Goal: Information Seeking & Learning: Learn about a topic

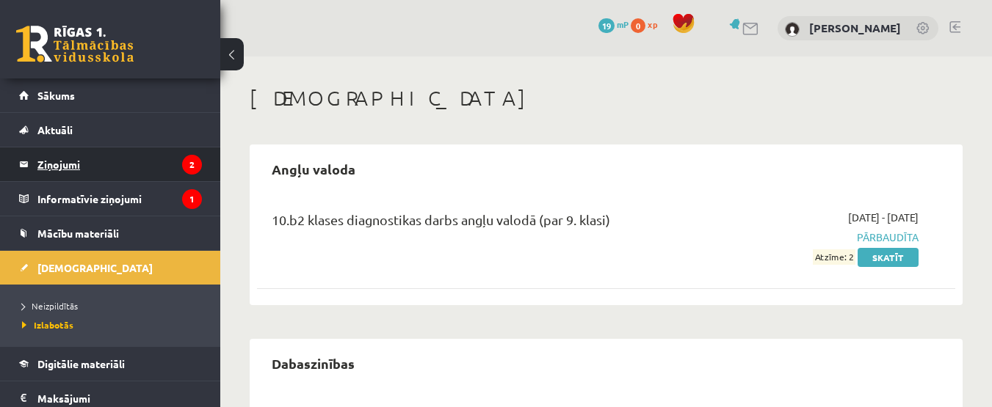
click at [101, 167] on legend "Ziņojumi 2" at bounding box center [119, 165] width 164 height 34
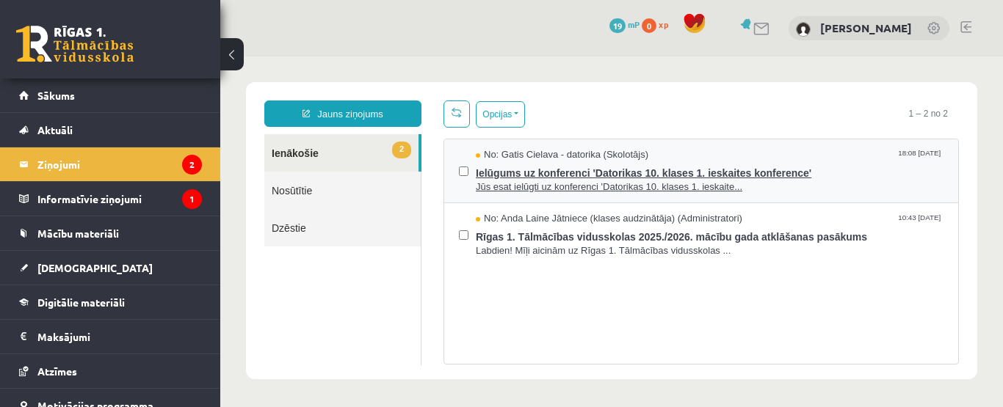
click at [549, 178] on span "Ielūgums uz konferenci 'Datorikas 10. klases 1. ieskaites konference'" at bounding box center [710, 171] width 468 height 18
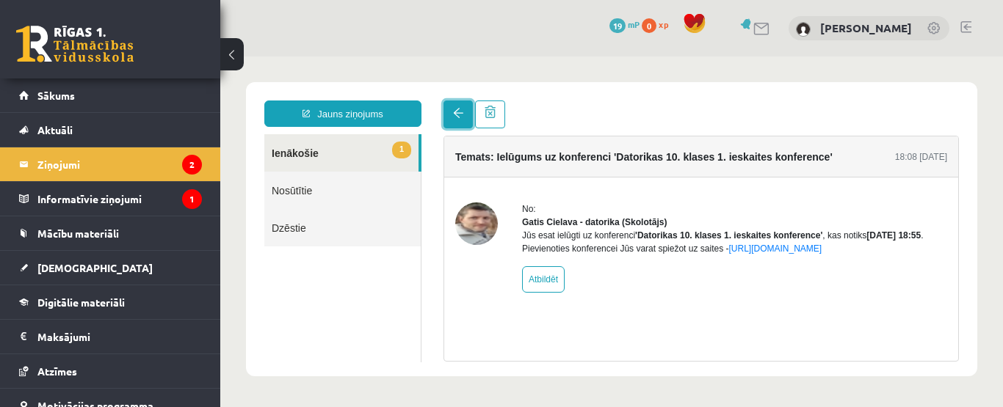
click at [466, 108] on link at bounding box center [457, 115] width 29 height 28
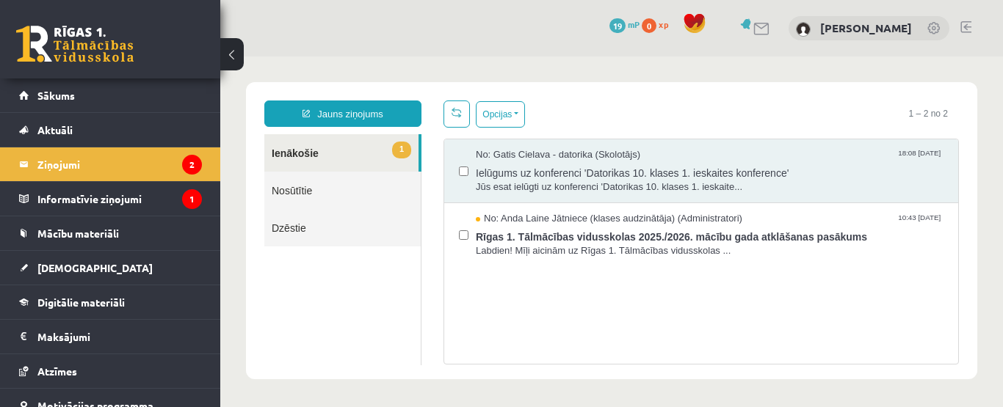
click at [377, 158] on link "1 Ienākošie" at bounding box center [341, 152] width 154 height 37
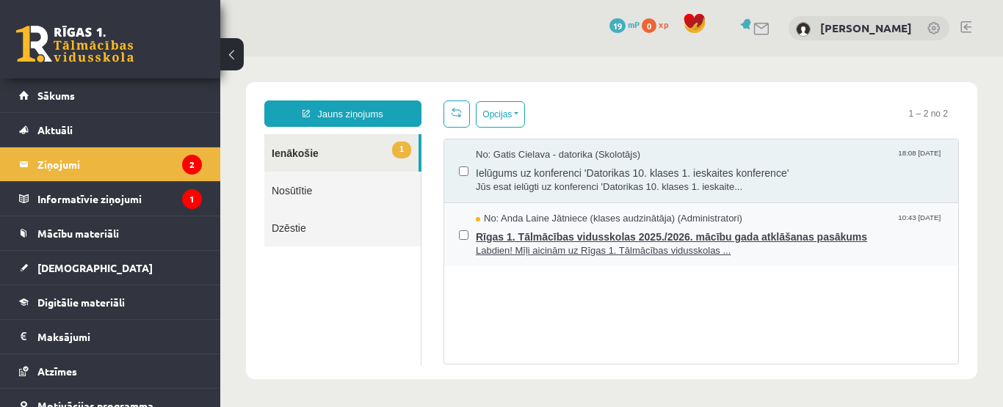
click at [658, 240] on span "Rīgas 1. Tālmācības vidusskolas 2025./2026. mācību gada atklāšanas pasākums" at bounding box center [710, 235] width 468 height 18
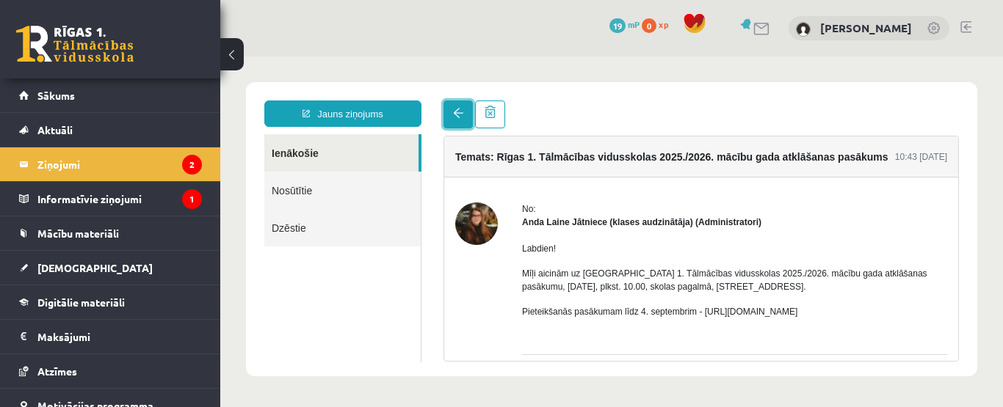
click at [451, 110] on link at bounding box center [457, 115] width 29 height 28
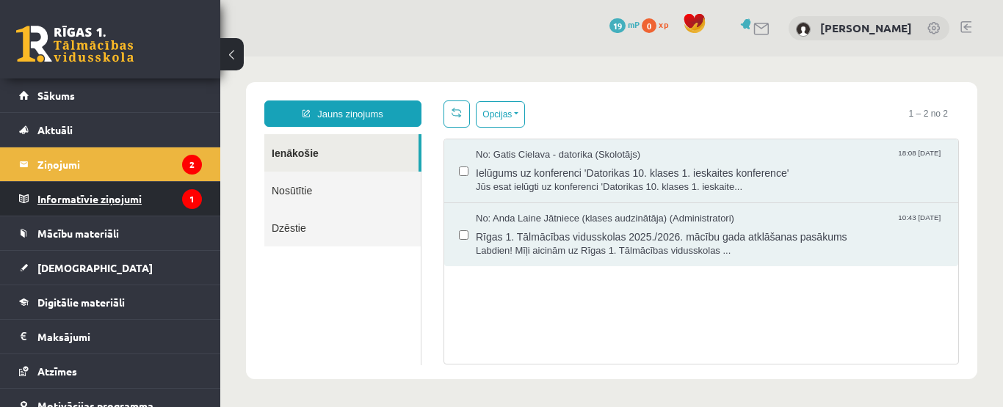
click at [164, 195] on legend "Informatīvie ziņojumi 1" at bounding box center [119, 199] width 164 height 34
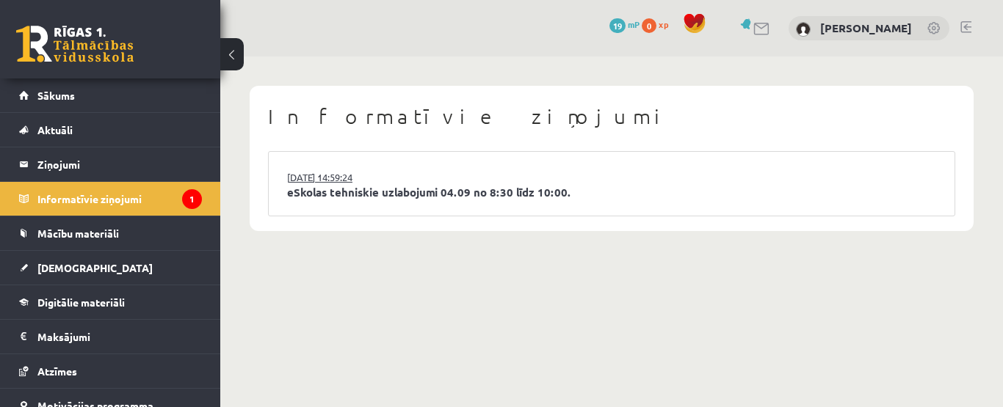
click at [382, 178] on link "03.09.2025 14:59:24" at bounding box center [342, 177] width 110 height 15
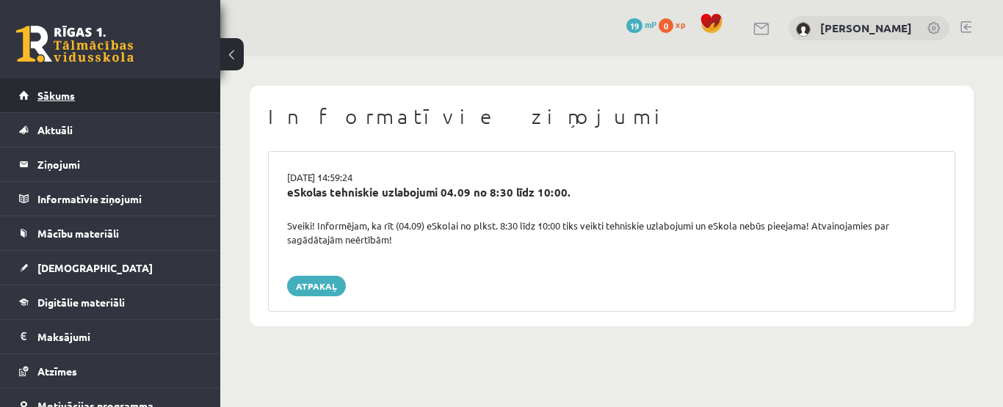
click at [145, 95] on link "Sākums" at bounding box center [110, 96] width 183 height 34
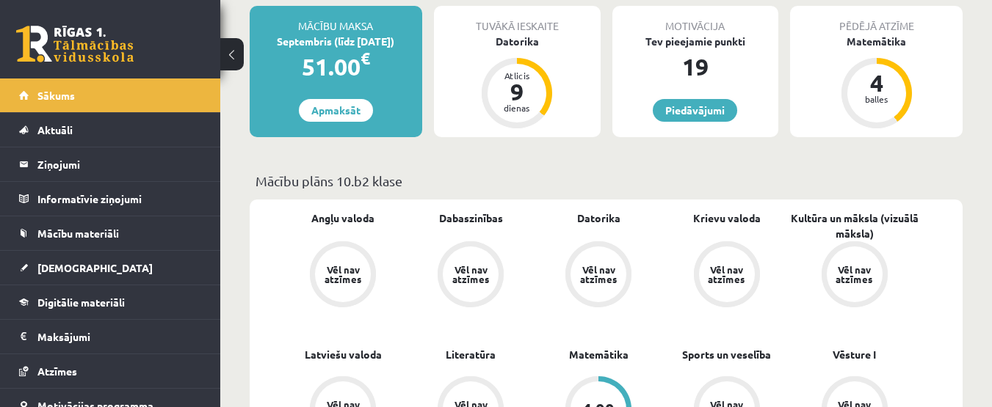
scroll to position [281, 0]
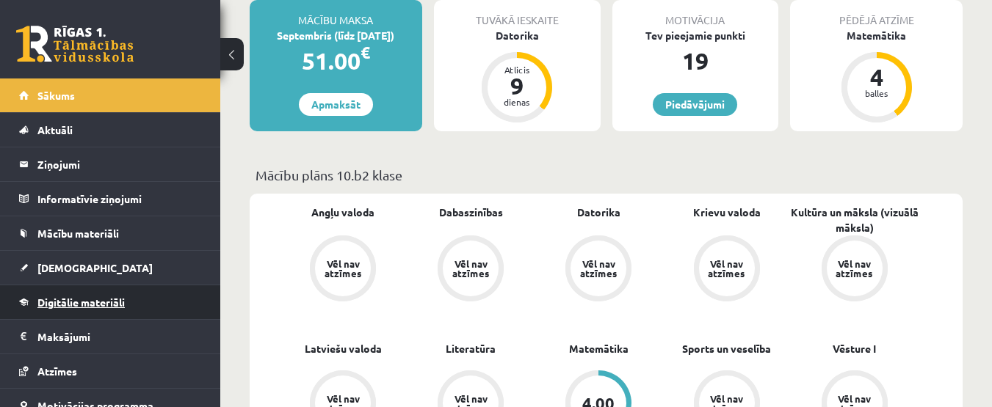
click at [142, 301] on link "Digitālie materiāli" at bounding box center [110, 303] width 183 height 34
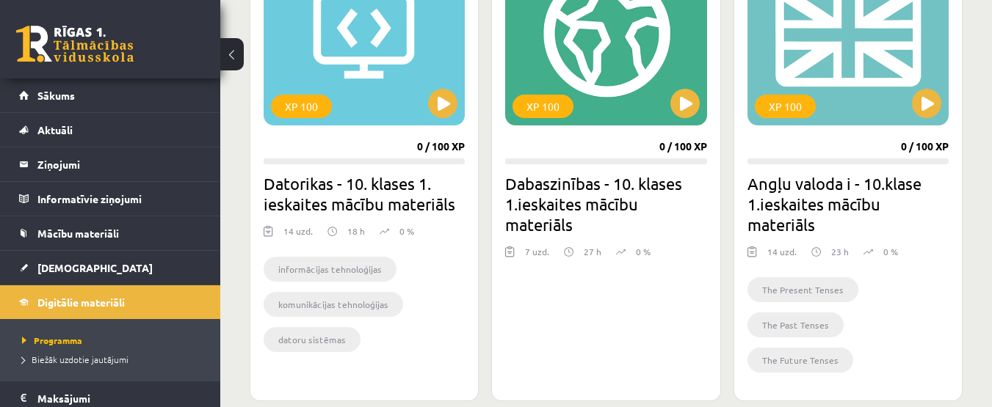
scroll to position [487, 0]
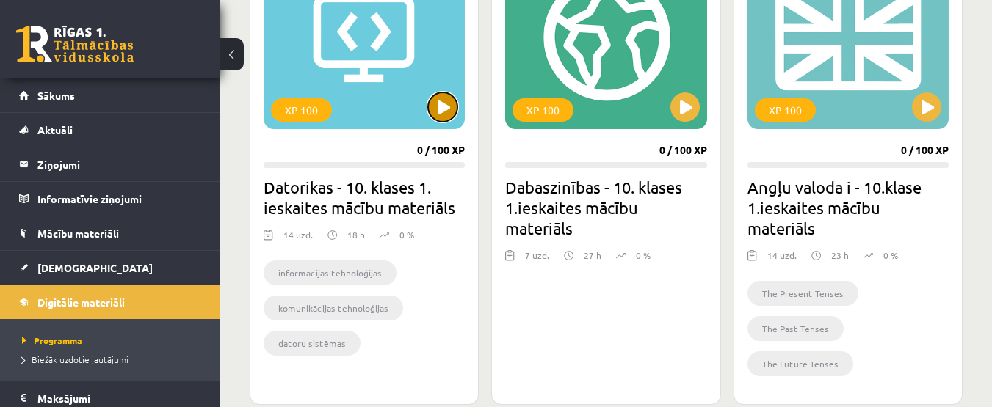
click at [444, 100] on button at bounding box center [442, 106] width 29 height 29
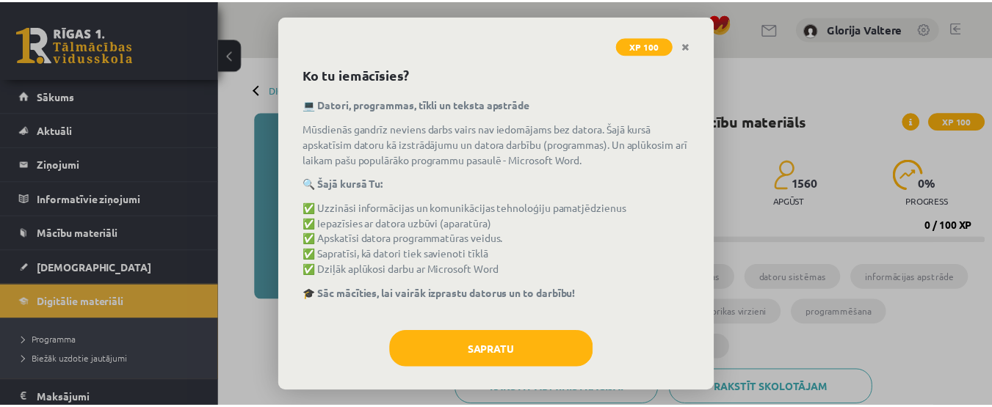
scroll to position [70, 0]
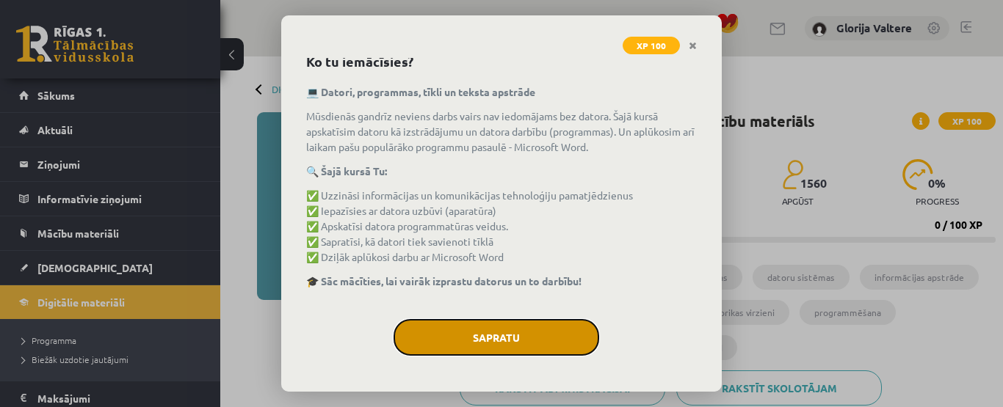
click at [522, 335] on button "Sapratu" at bounding box center [496, 337] width 206 height 37
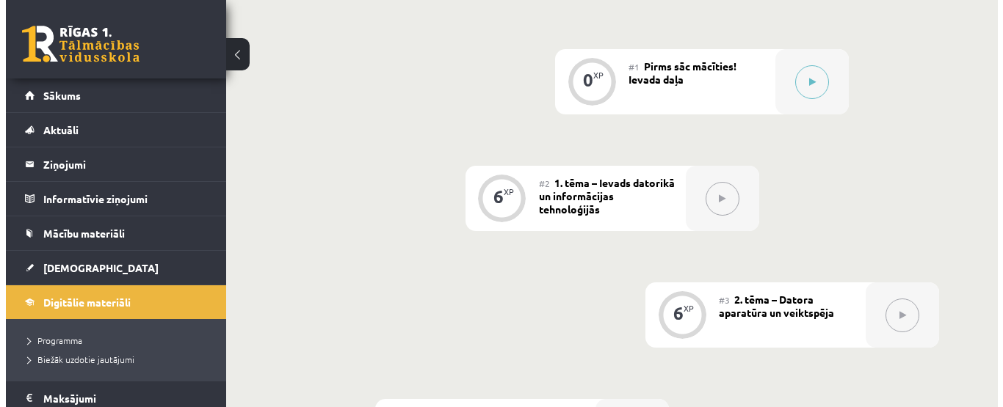
scroll to position [403, 0]
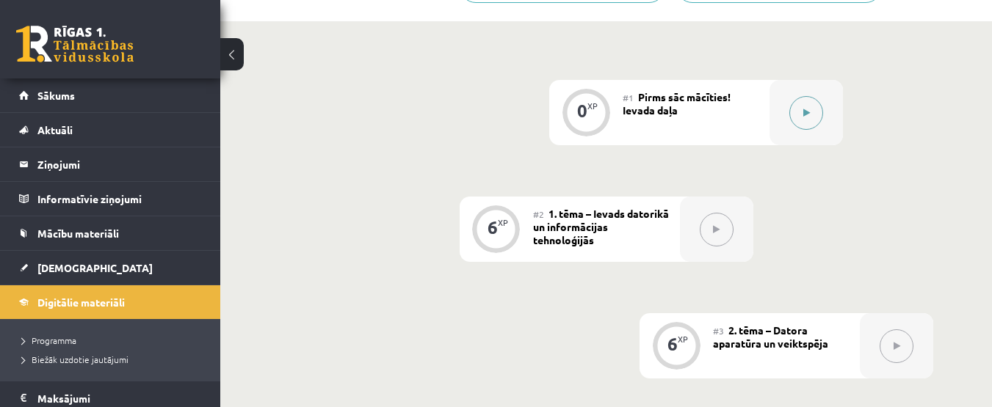
click at [793, 112] on button at bounding box center [806, 113] width 34 height 34
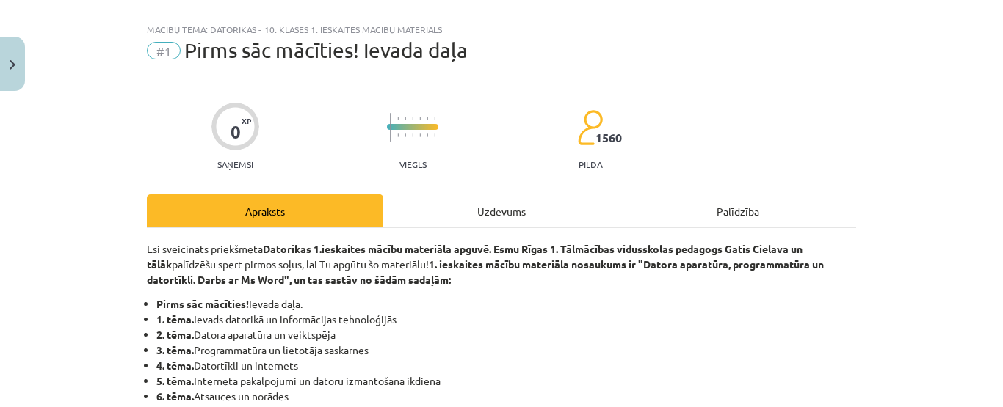
scroll to position [24, 0]
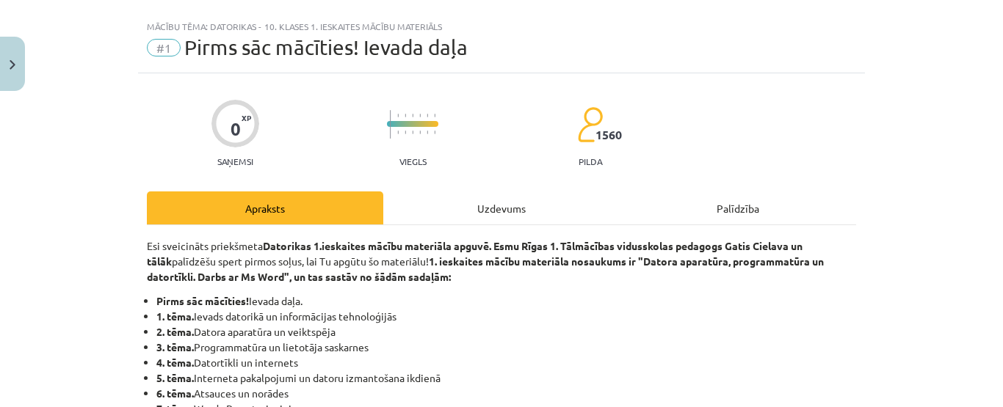
click at [531, 211] on div "Uzdevums" at bounding box center [501, 208] width 236 height 33
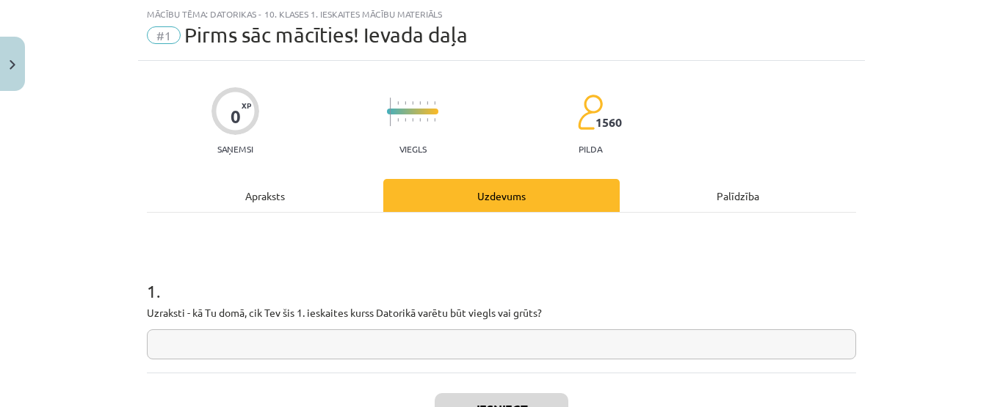
click at [659, 355] on input "text" at bounding box center [501, 345] width 709 height 30
type input "**********"
click at [730, 277] on h1 "1 ." at bounding box center [501, 278] width 709 height 46
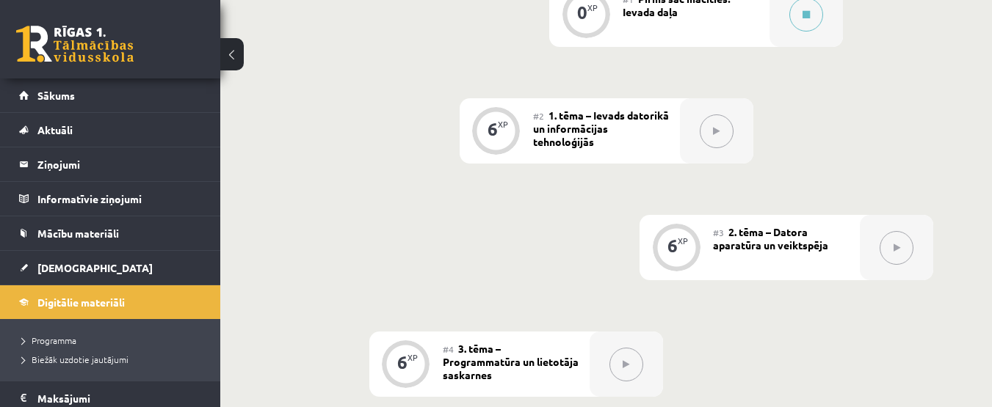
scroll to position [487, 0]
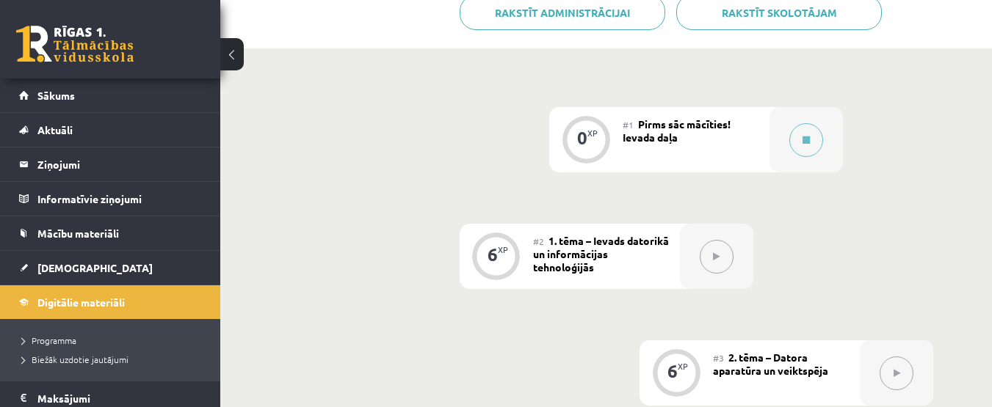
scroll to position [380, 0]
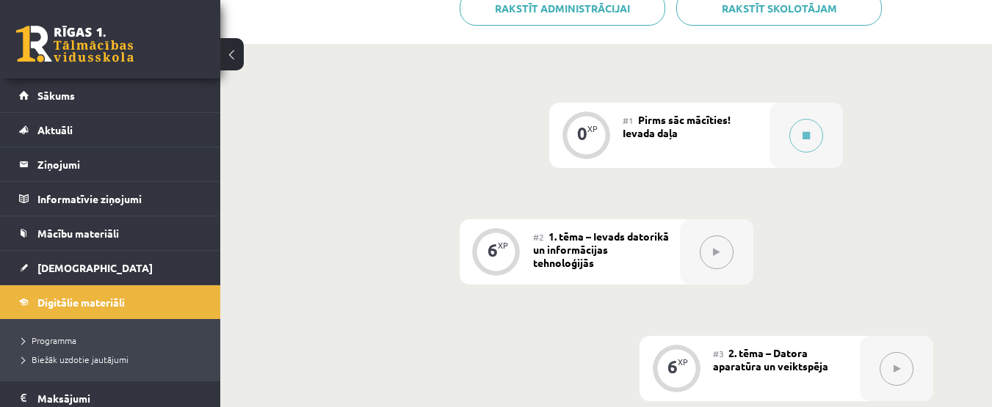
click at [645, 260] on div "#2 1. tēma – Ievads datorikā un informācijas tehnoloģijās" at bounding box center [606, 251] width 147 height 65
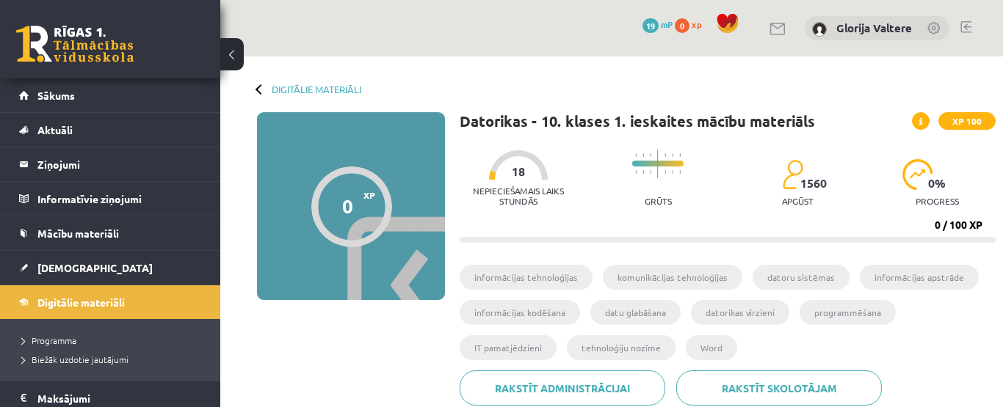
scroll to position [368, 0]
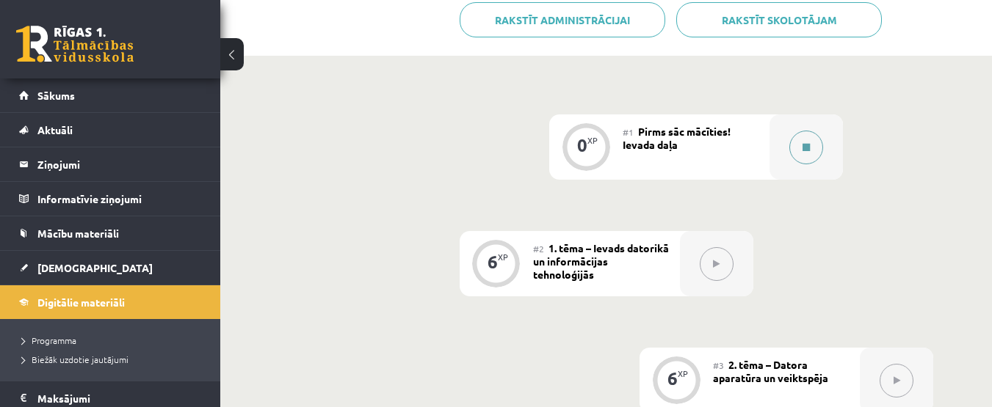
click at [802, 141] on button at bounding box center [806, 148] width 34 height 34
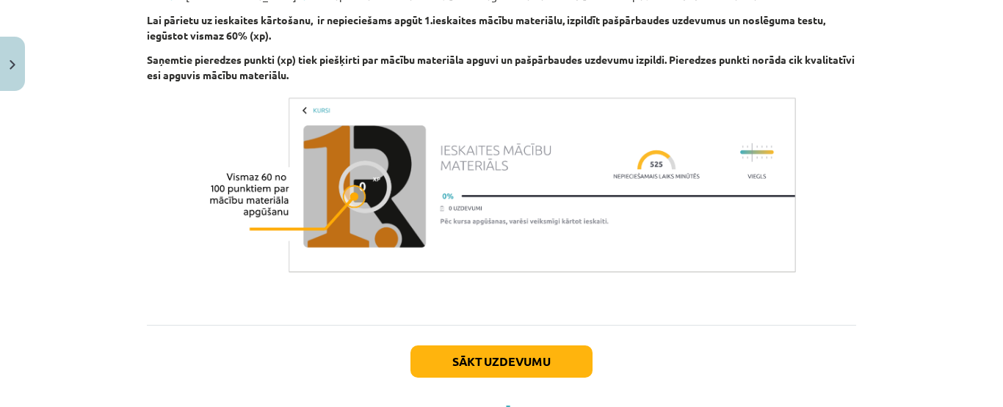
scroll to position [1149, 0]
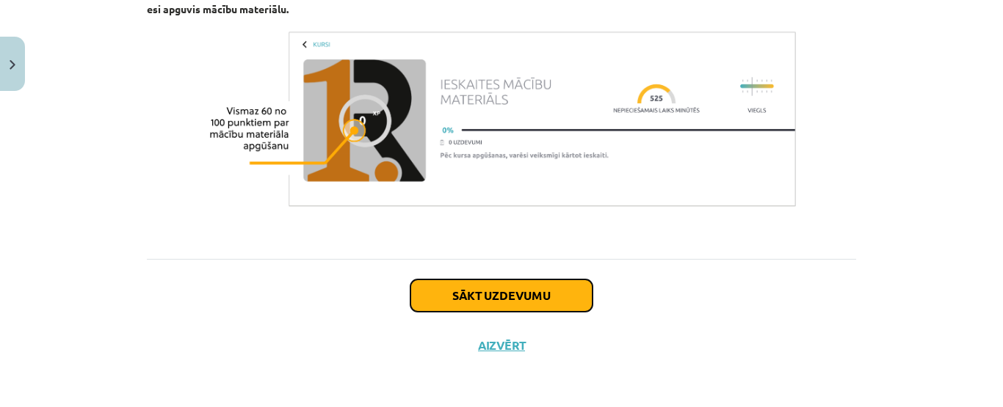
click at [542, 305] on button "Sākt uzdevumu" at bounding box center [501, 296] width 182 height 32
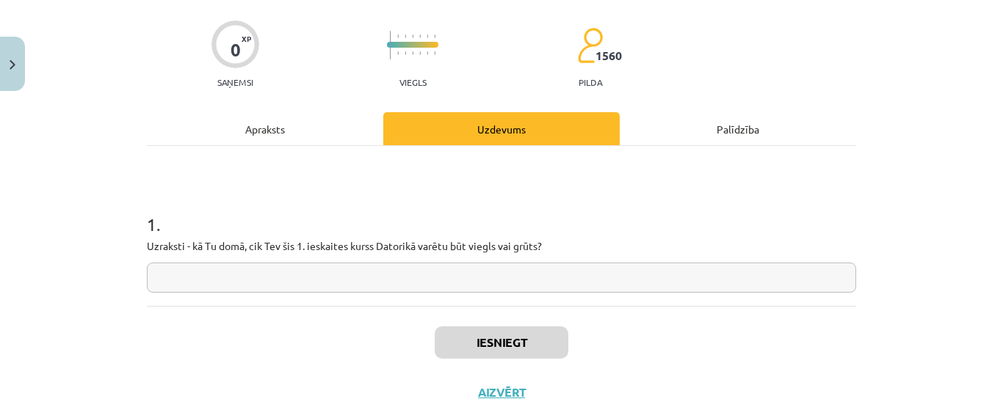
scroll to position [124, 0]
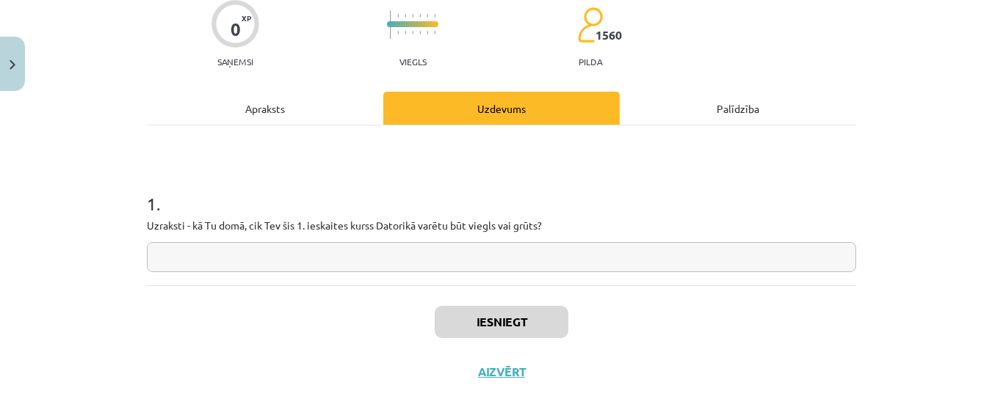
click at [716, 251] on input "text" at bounding box center [501, 257] width 709 height 30
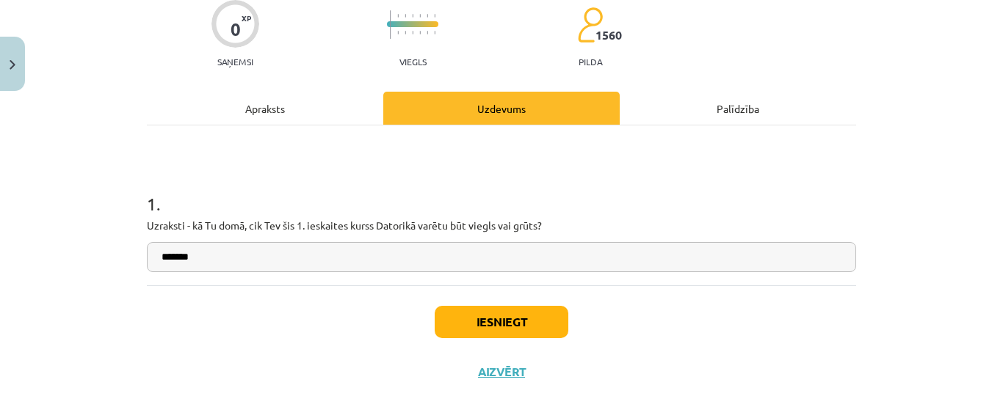
type input "*******"
click at [511, 311] on button "Iesniegt" at bounding box center [502, 322] width 134 height 32
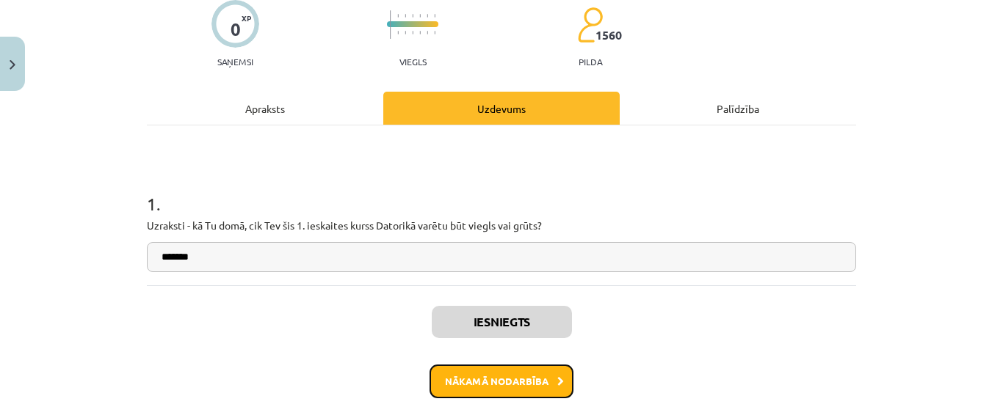
click at [557, 382] on icon at bounding box center [560, 382] width 7 height 10
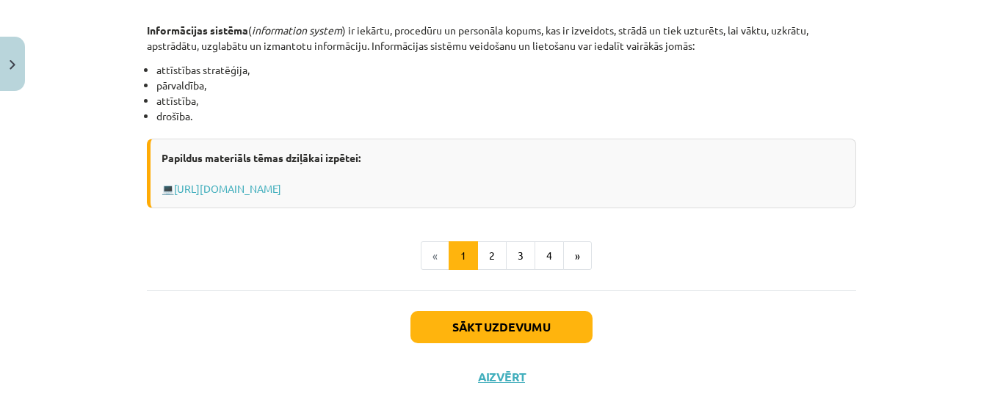
scroll to position [849, 0]
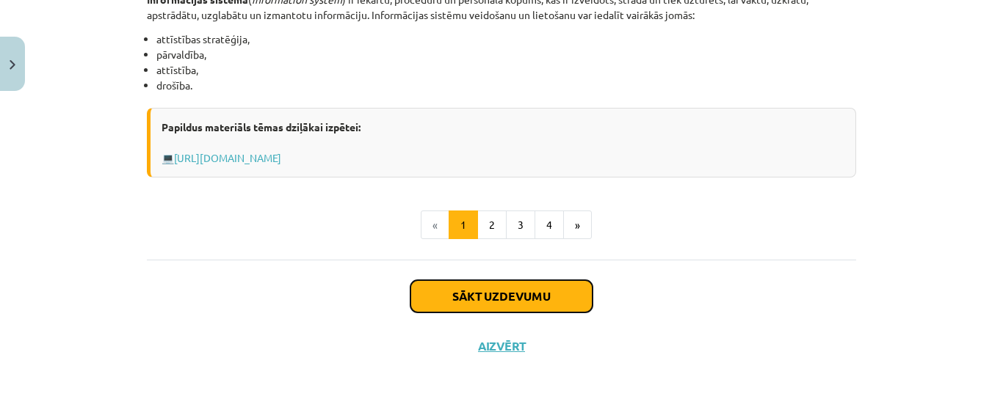
click at [532, 288] on button "Sākt uzdevumu" at bounding box center [501, 296] width 182 height 32
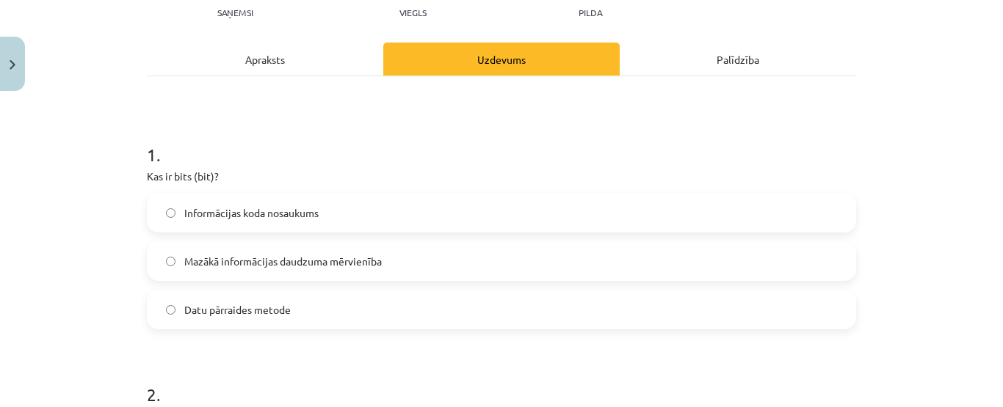
scroll to position [177, 0]
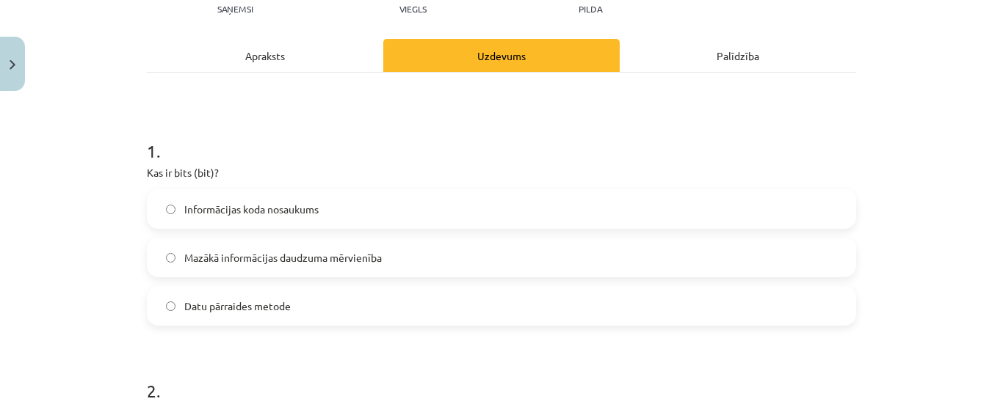
click at [506, 216] on label "Informācijas koda nosaukums" at bounding box center [501, 209] width 706 height 37
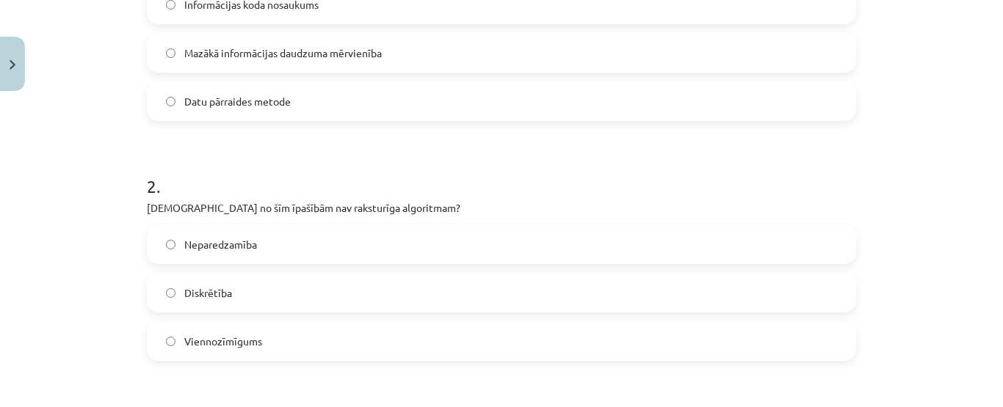
scroll to position [390, 0]
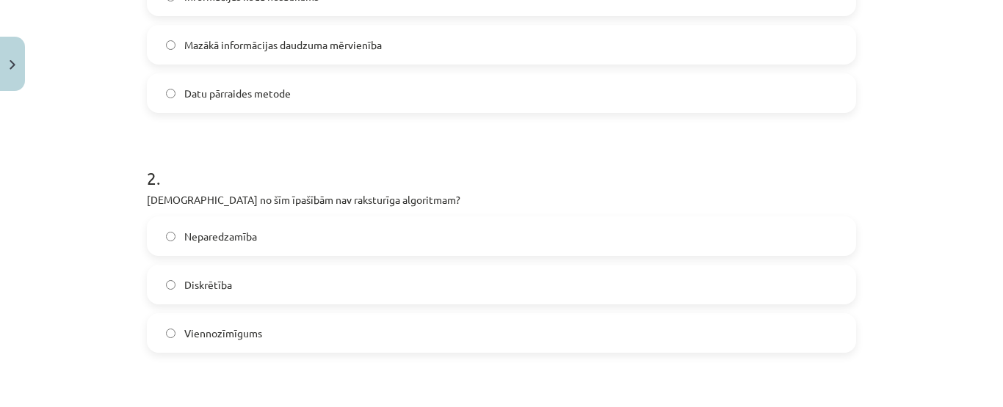
click at [257, 330] on label "Viennozīmīgums" at bounding box center [501, 333] width 706 height 37
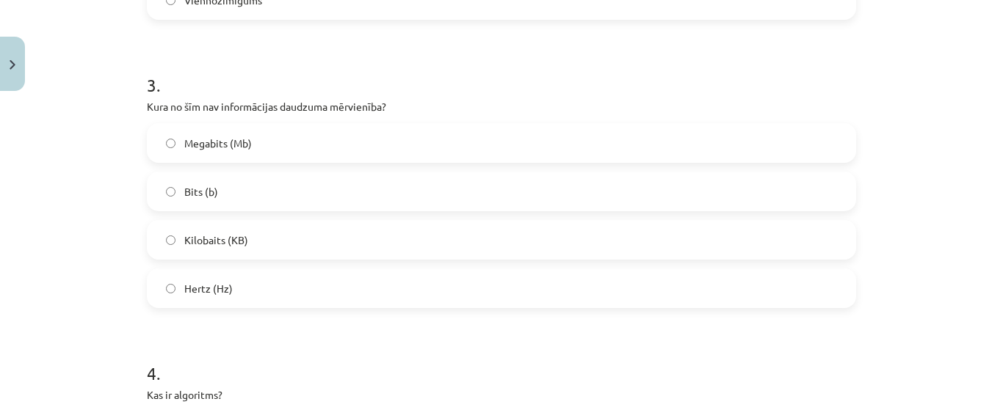
scroll to position [719, 0]
click at [631, 284] on label "Hertz (Hz)" at bounding box center [501, 292] width 706 height 37
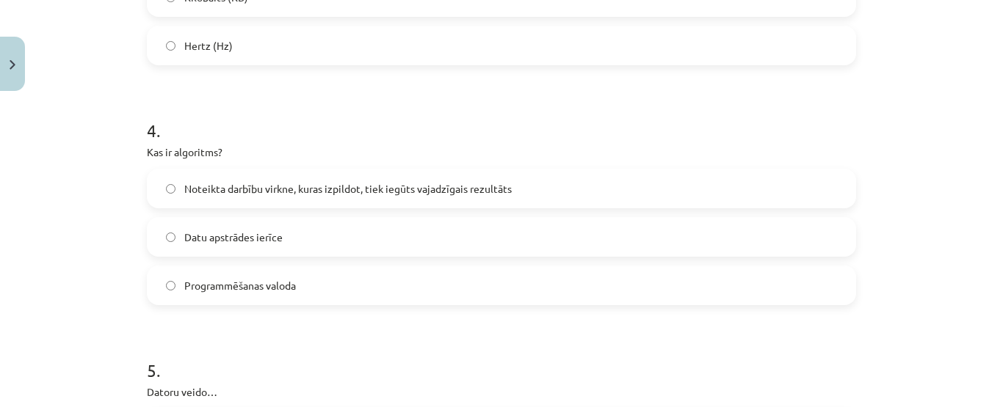
scroll to position [970, 0]
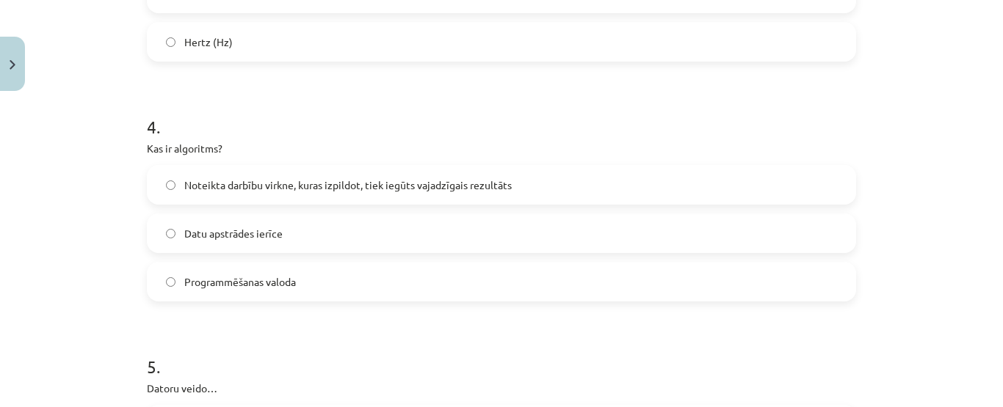
click at [581, 195] on label "Noteikta darbību virkne, kuras izpildot, tiek iegūts vajadzīgais rezultāts" at bounding box center [501, 185] width 706 height 37
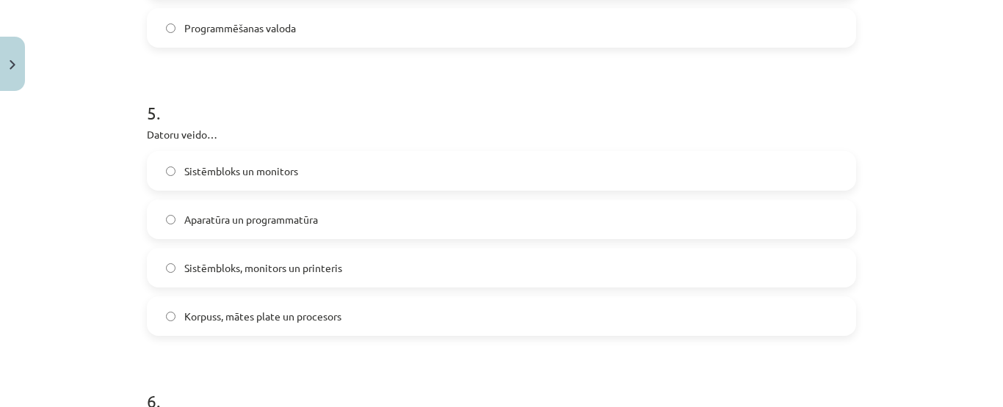
scroll to position [1239, 0]
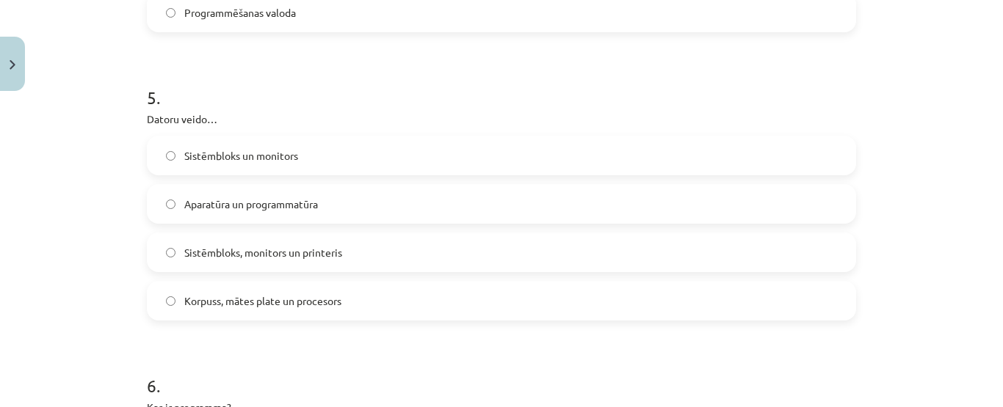
click at [360, 209] on label "Aparatūra un programmatūra" at bounding box center [501, 204] width 706 height 37
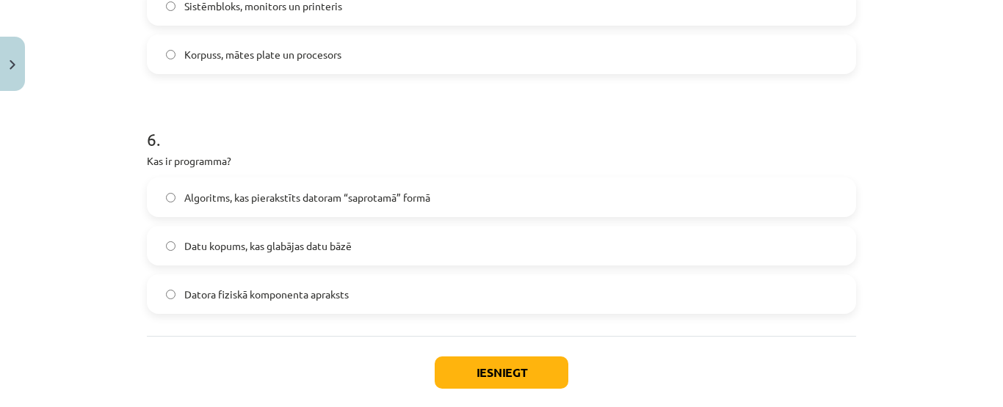
scroll to position [1497, 0]
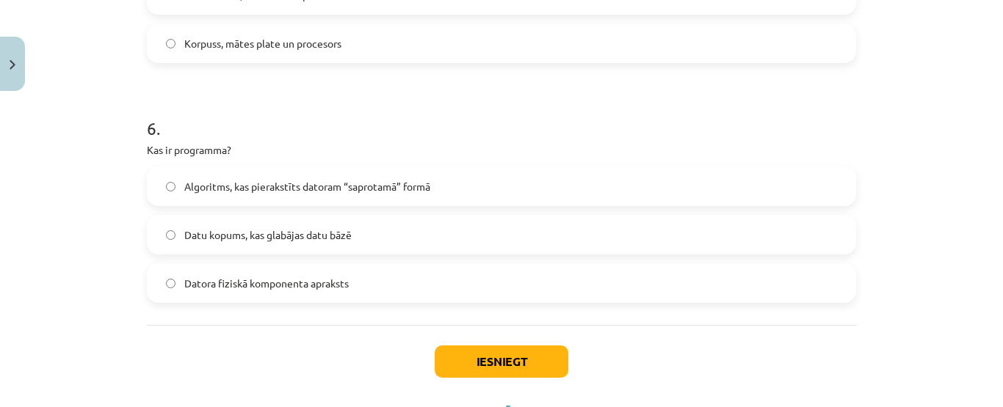
click at [353, 186] on span "Algoritms, kas pierakstīts datoram “saprotamā” formā" at bounding box center [307, 186] width 246 height 15
click at [476, 356] on button "Iesniegt" at bounding box center [502, 362] width 134 height 32
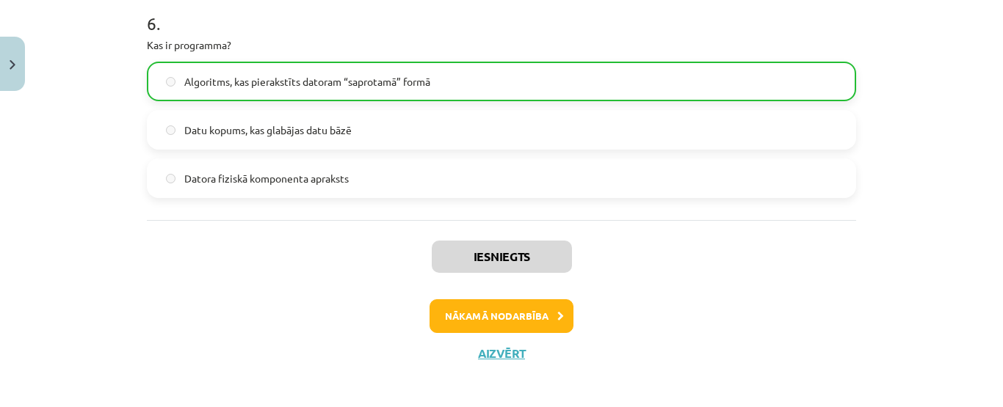
scroll to position [1610, 0]
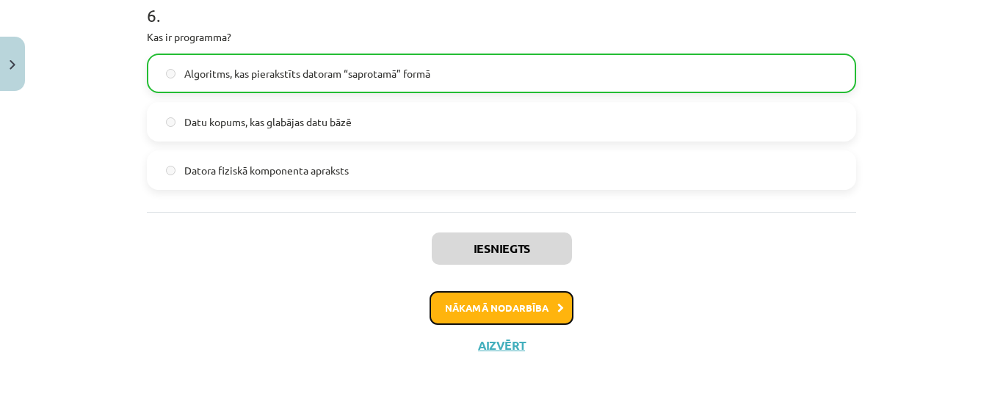
click at [547, 318] on button "Nākamā nodarbība" at bounding box center [501, 308] width 144 height 34
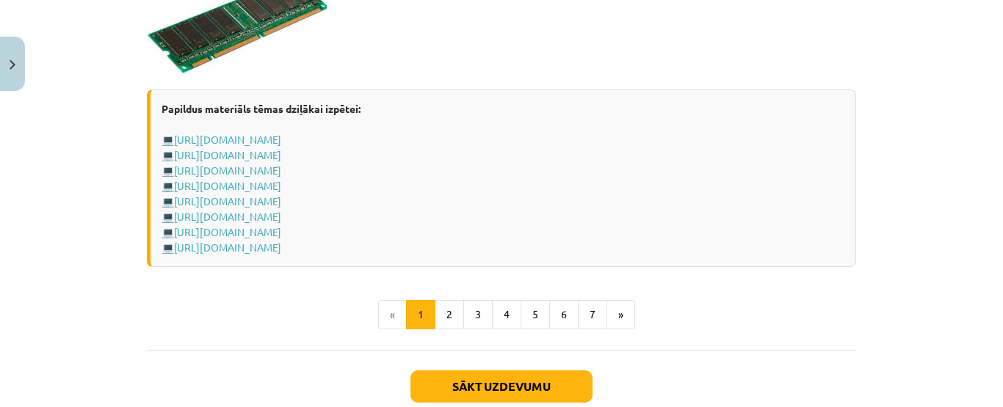
scroll to position [2736, 0]
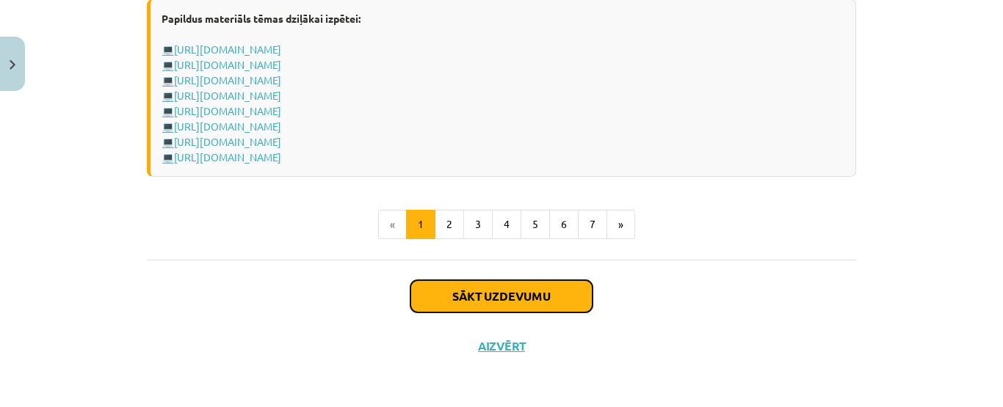
click at [573, 303] on button "Sākt uzdevumu" at bounding box center [501, 296] width 182 height 32
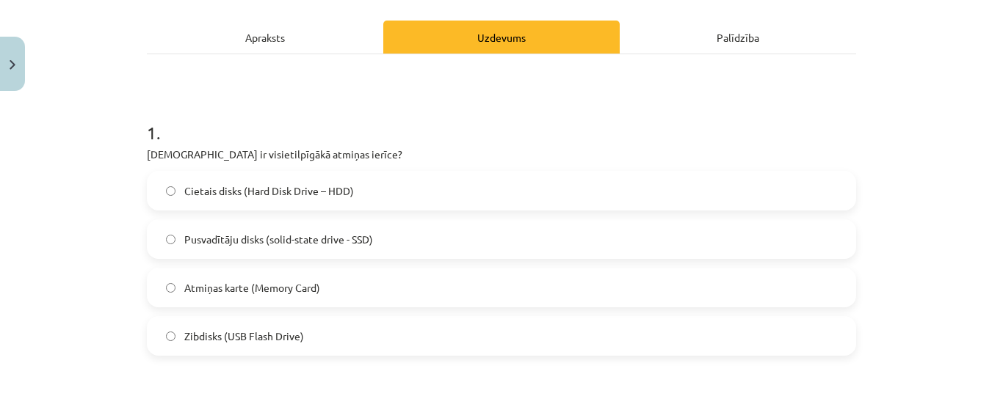
scroll to position [203, 0]
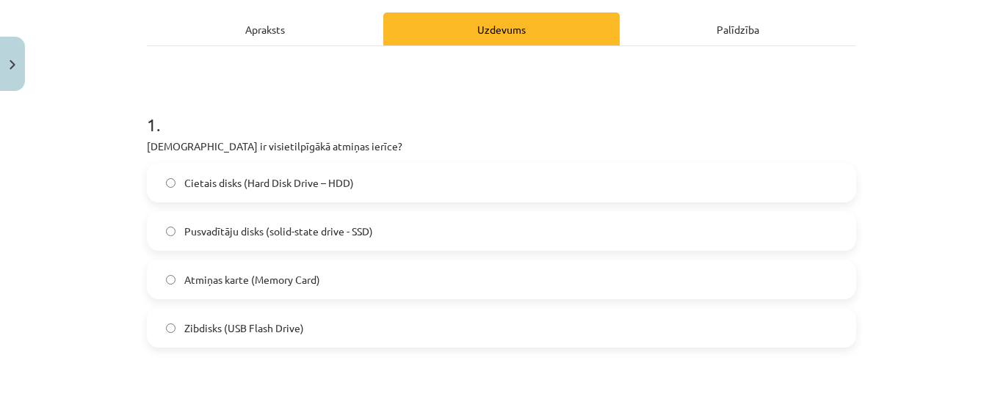
click at [368, 182] on label "Cietais disks (Hard Disk Drive – HDD)" at bounding box center [501, 182] width 706 height 37
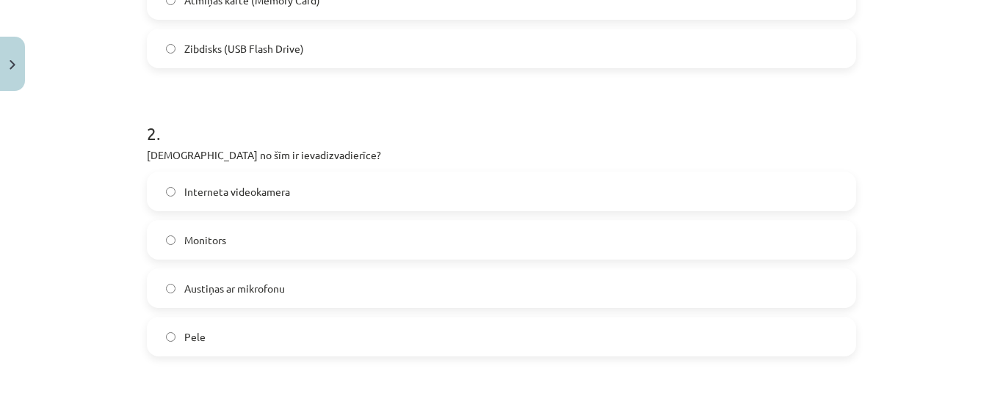
scroll to position [512, 0]
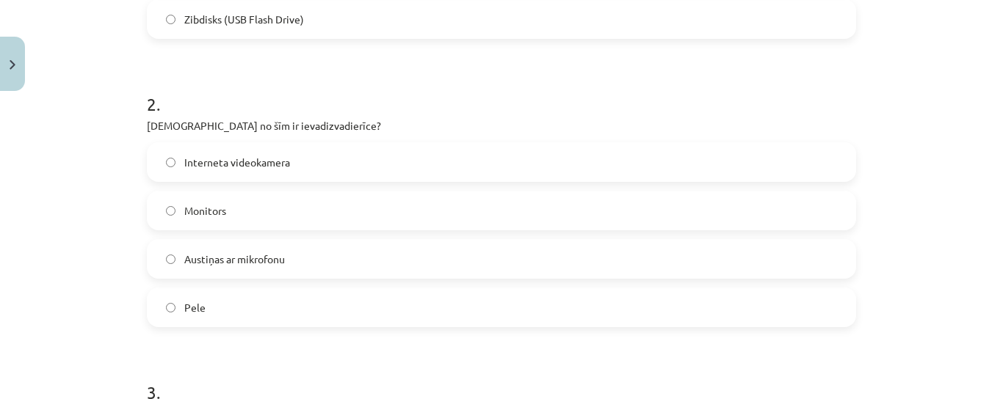
click at [390, 213] on label "Monitors" at bounding box center [501, 210] width 706 height 37
